Goal: Information Seeking & Learning: Learn about a topic

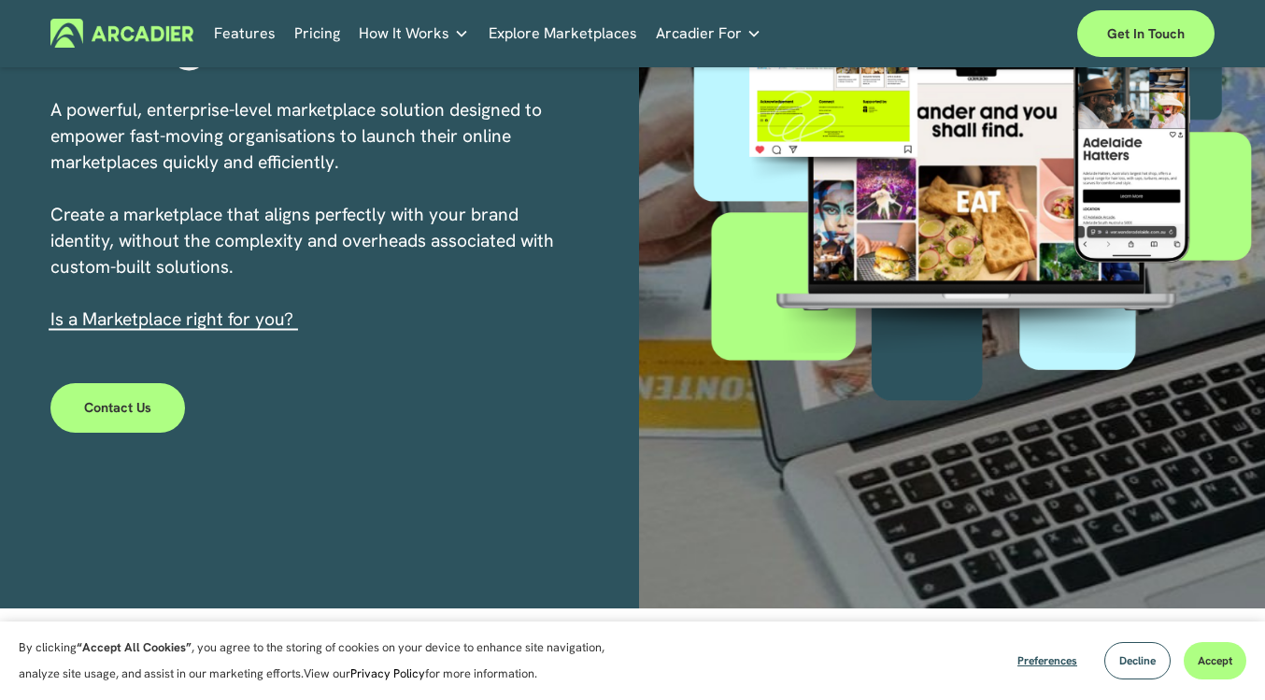
scroll to position [339, 0]
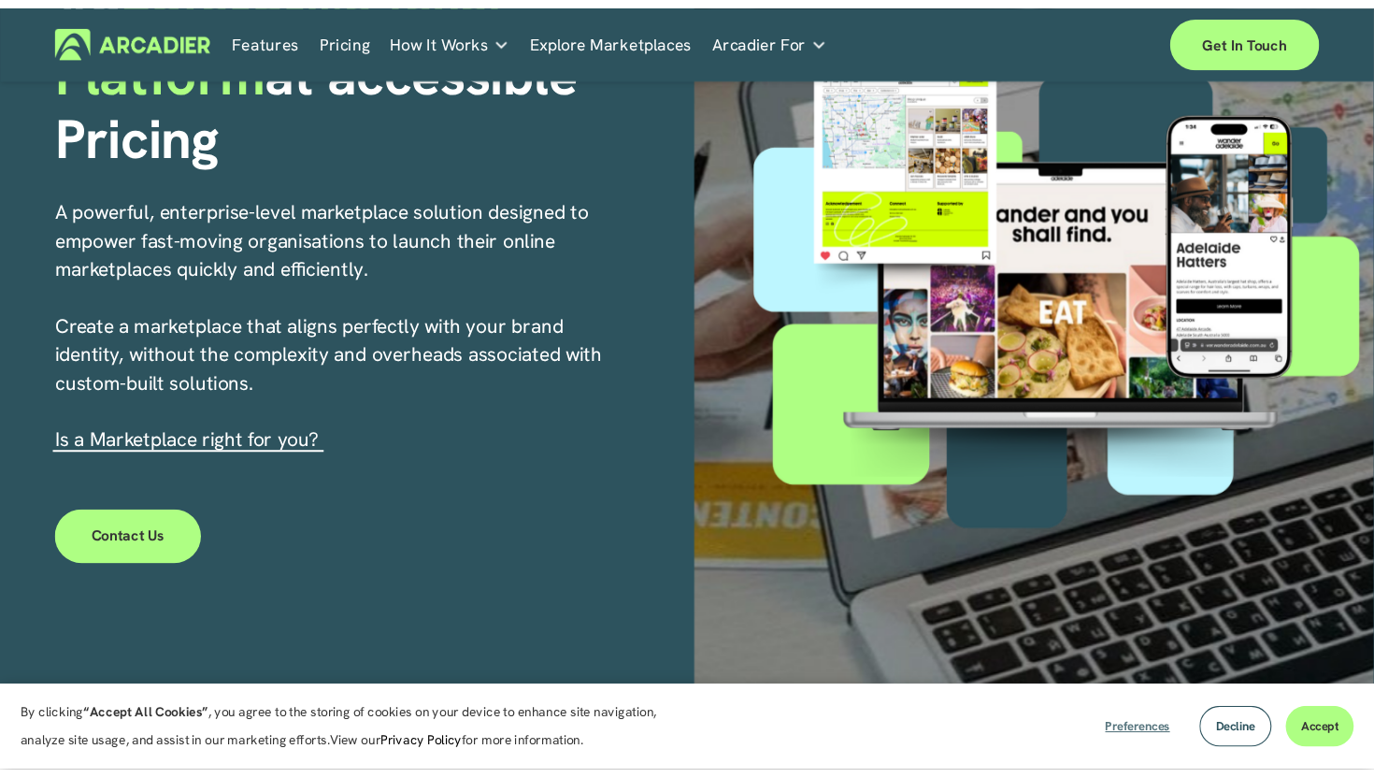
scroll to position [238, 0]
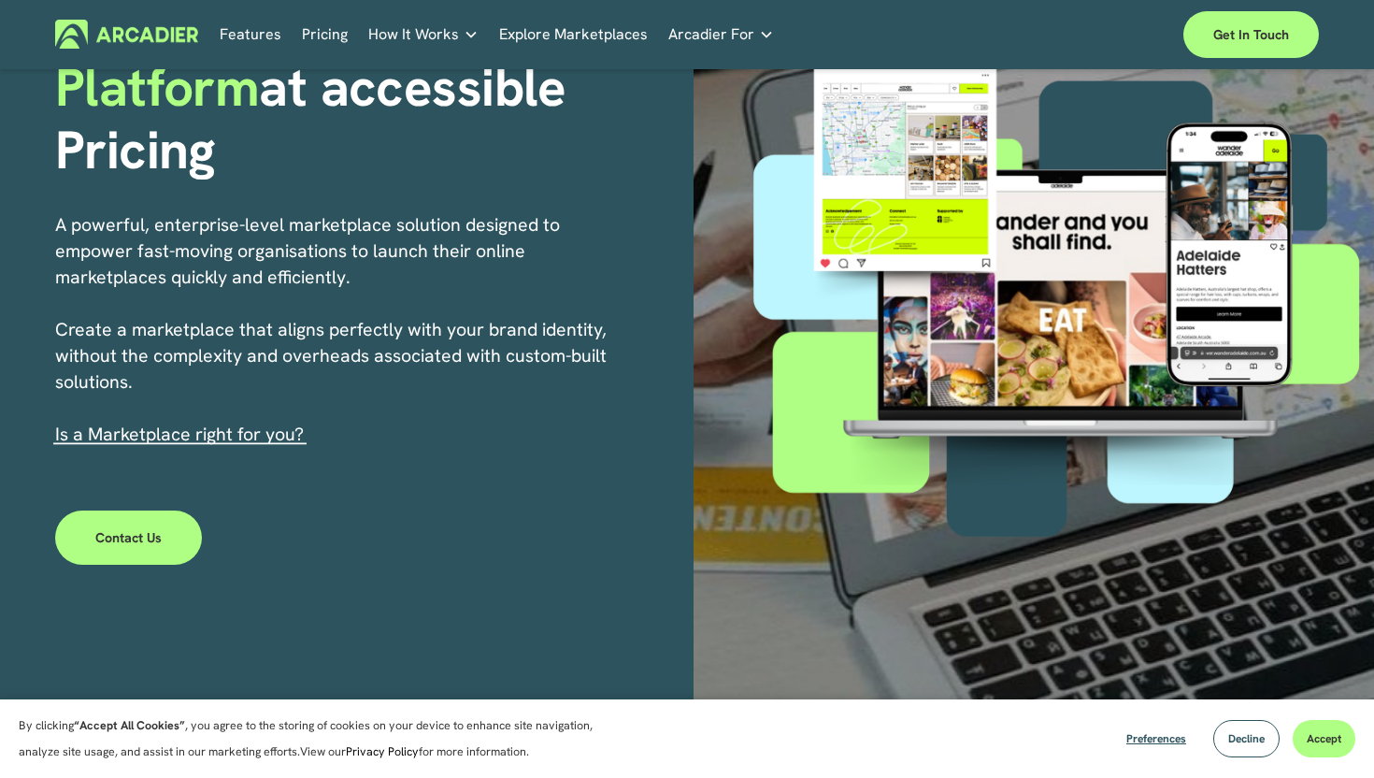
click button "Accept" at bounding box center [1324, 738] width 63 height 37
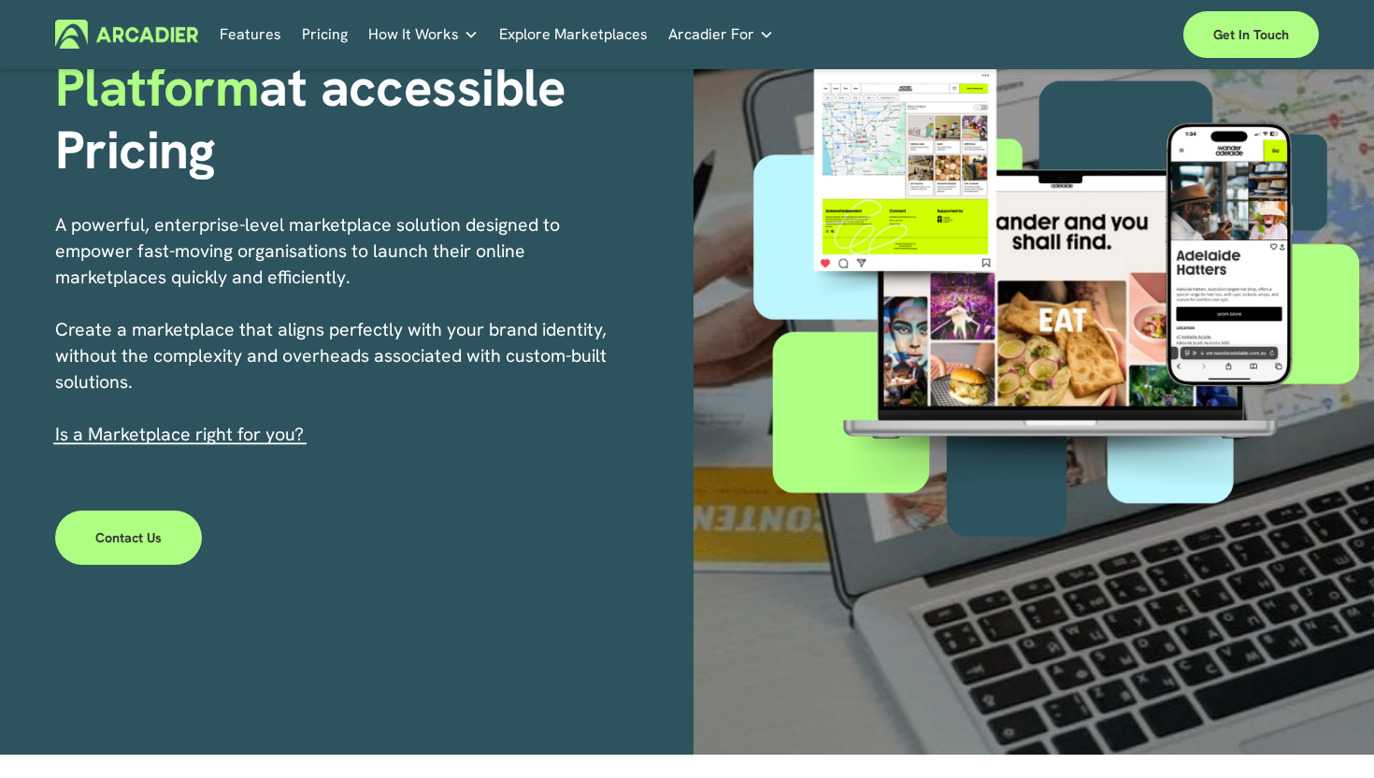
click at [252, 36] on link "Features" at bounding box center [251, 34] width 62 height 29
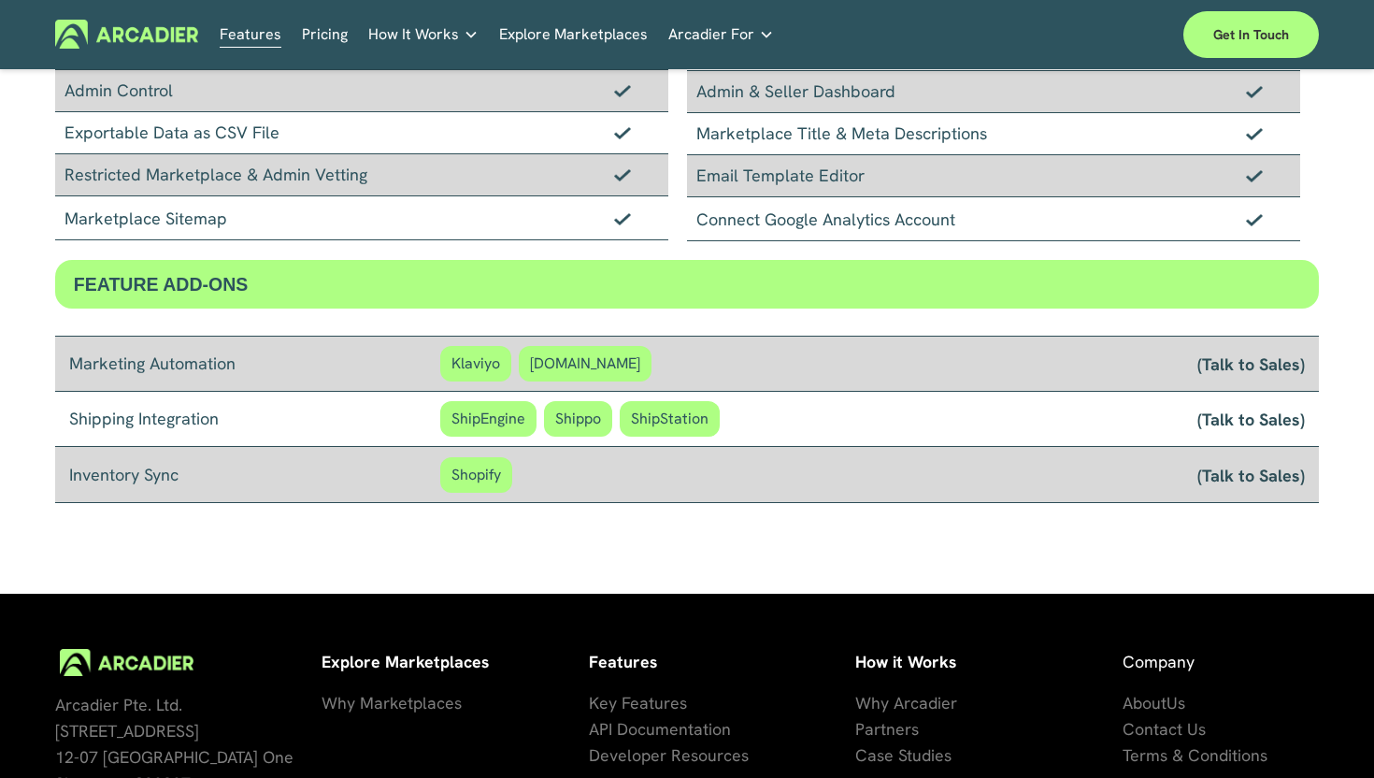
scroll to position [1392, 0]
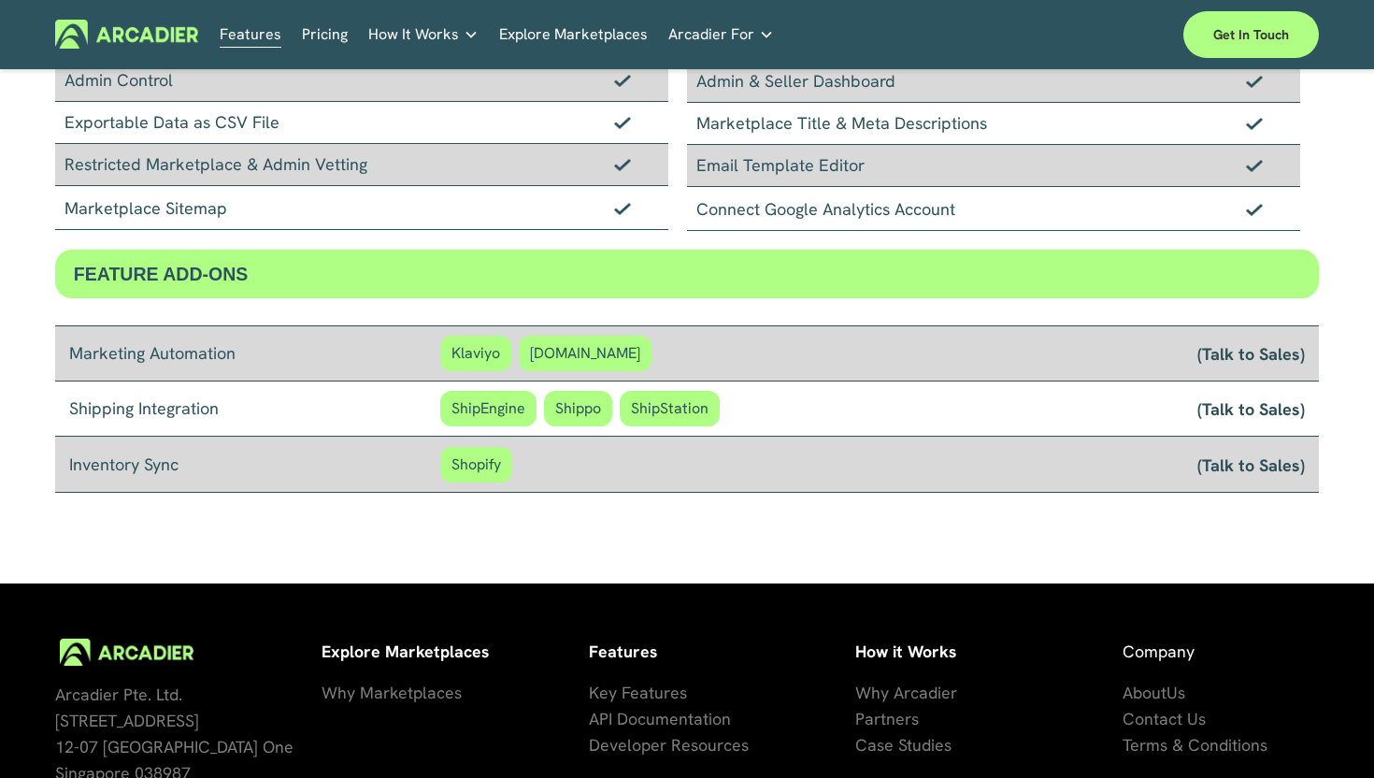
click at [321, 34] on link "Pricing" at bounding box center [325, 34] width 46 height 29
